Goal: Task Accomplishment & Management: Manage account settings

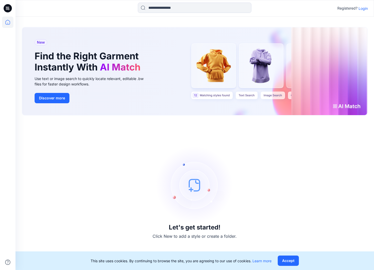
click at [363, 8] on p "Login" at bounding box center [363, 8] width 9 height 5
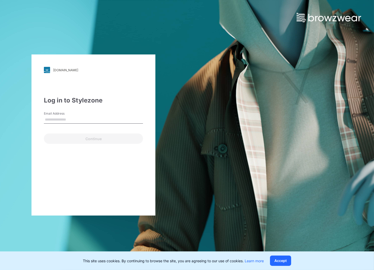
click at [71, 116] on input "Email Address" at bounding box center [93, 120] width 99 height 8
type input "**********"
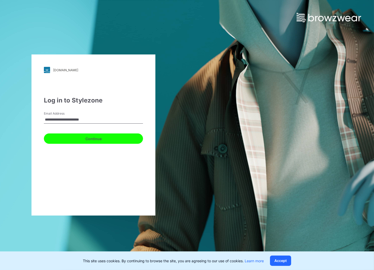
click at [76, 137] on button "Continue" at bounding box center [93, 139] width 99 height 10
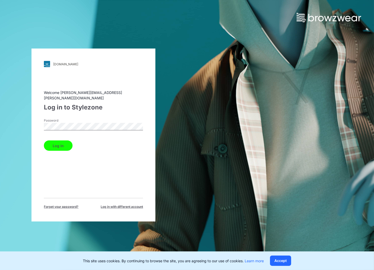
click at [58, 141] on button "Log in" at bounding box center [58, 146] width 29 height 10
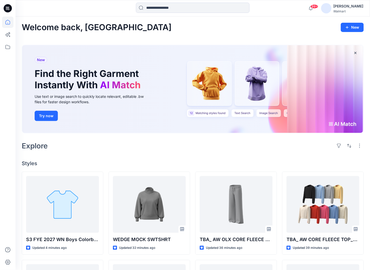
click at [369, 243] on div "Welcome back, Carolina New New Find the Right Garment Instantly With AI Match U…" at bounding box center [192, 237] width 354 height 440
click at [3, 46] on icon at bounding box center [7, 46] width 11 height 11
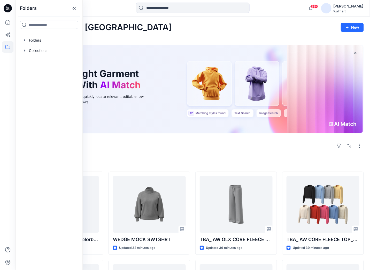
click at [42, 26] on input at bounding box center [49, 25] width 58 height 8
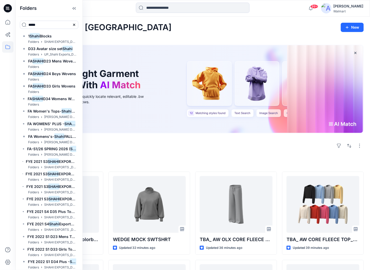
type input "*****"
drag, startPoint x: 81, startPoint y: 36, endPoint x: 63, endPoint y: 32, distance: 18.9
click at [74, 37] on div "1 Shahi Blocks Folders SHAHI EXPORTS_D35_Plus_[DEMOGRAPHIC_DATA] Top D33 Avatar…" at bounding box center [49, 151] width 67 height 237
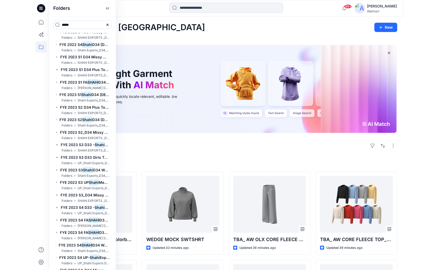
scroll to position [381, 0]
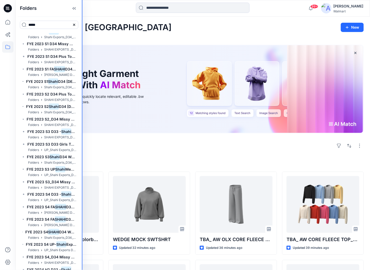
click at [82, 187] on div at bounding box center [82, 135] width 1 height 270
drag, startPoint x: 81, startPoint y: 185, endPoint x: 74, endPoint y: 188, distance: 7.7
click at [74, 188] on div "1 Shahi Blocks Folders SHAHI EXPORTS_D35_Plus_[DEMOGRAPHIC_DATA] Top D33 Avatar…" at bounding box center [49, 151] width 67 height 237
click at [99, 158] on div "Welcome back, Carolina New New Find the Right Garment Instantly With AI Match U…" at bounding box center [192, 237] width 354 height 440
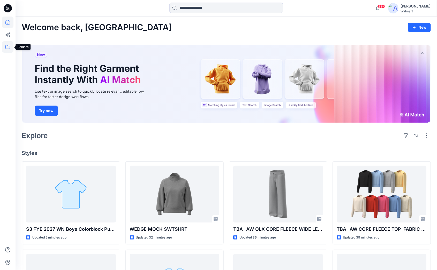
click at [9, 47] on icon at bounding box center [7, 46] width 11 height 11
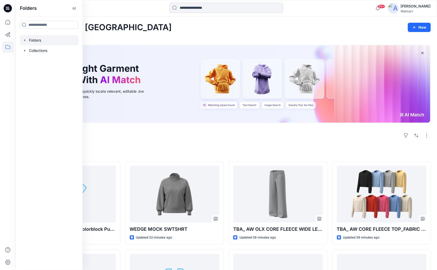
click at [34, 41] on div at bounding box center [49, 40] width 59 height 10
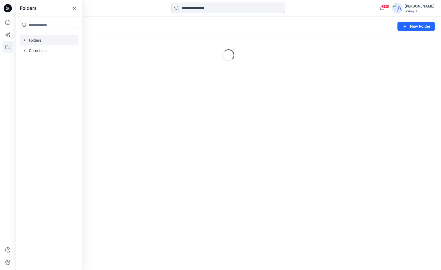
click at [42, 26] on input at bounding box center [49, 25] width 58 height 8
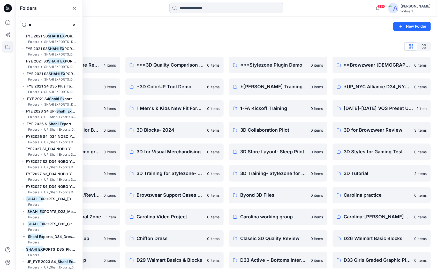
type input "*"
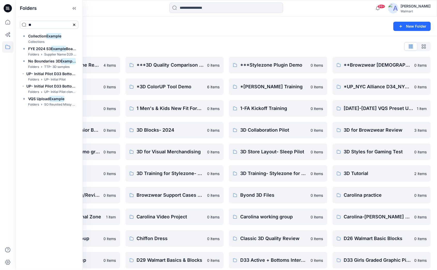
type input "*"
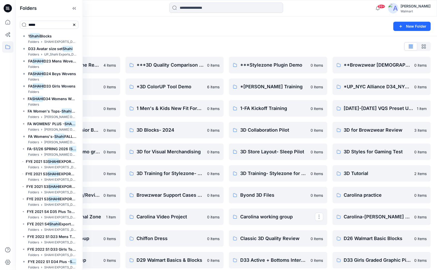
type input "*****"
